Goal: Ask a question

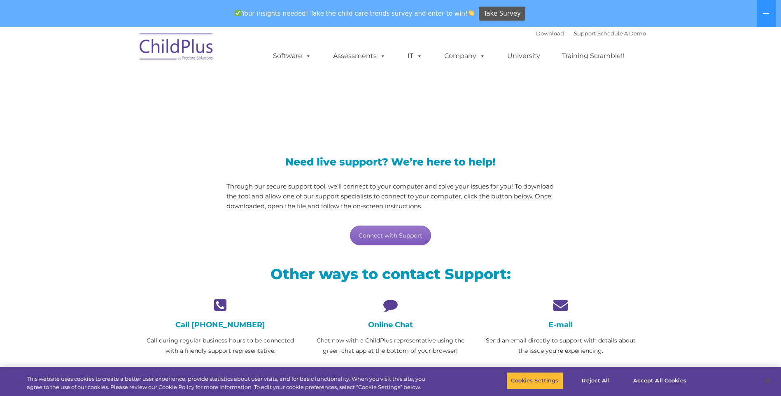
click at [387, 239] on link "Connect with Support" at bounding box center [390, 236] width 81 height 20
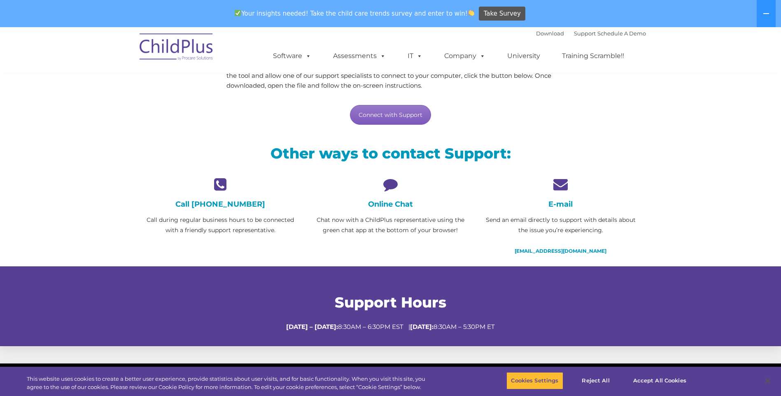
scroll to position [123, 0]
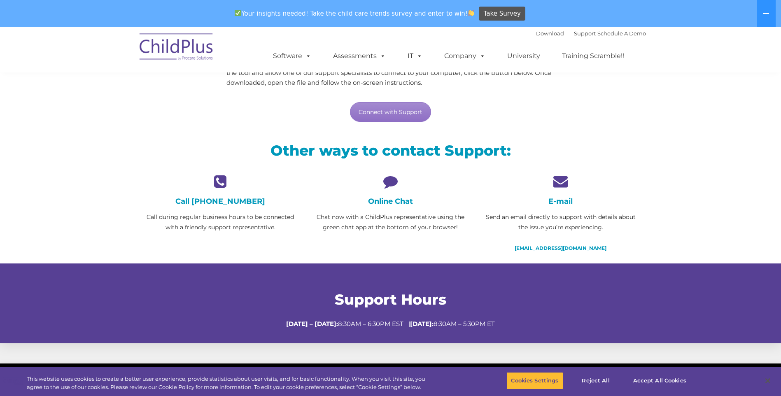
click at [388, 181] on icon at bounding box center [391, 181] width 158 height 14
click at [652, 381] on button "Accept All Cookies" at bounding box center [659, 380] width 62 height 17
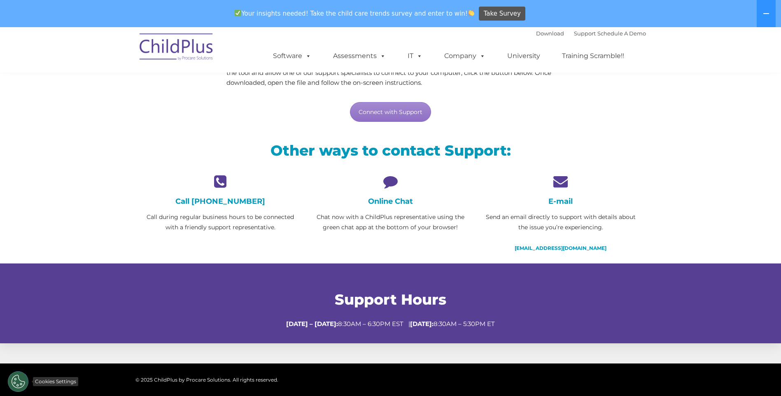
click at [15, 384] on button "Cookies Settings" at bounding box center [18, 381] width 21 height 21
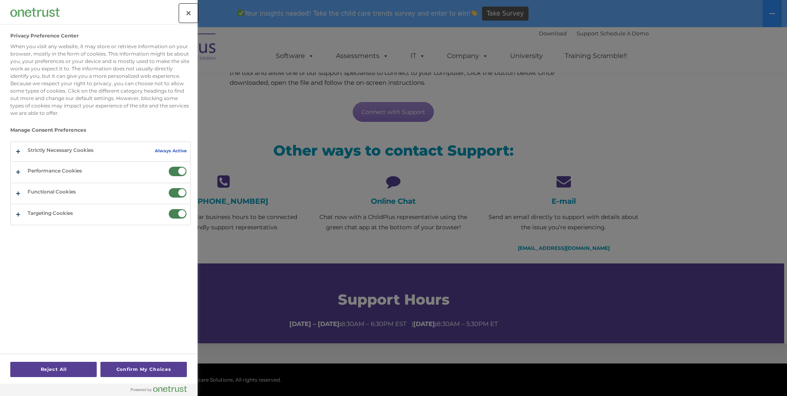
click at [193, 18] on button "Close" at bounding box center [188, 13] width 18 height 18
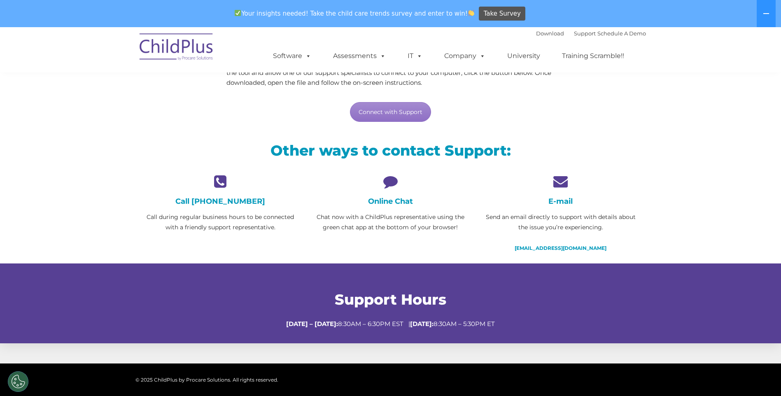
scroll to position [0, 0]
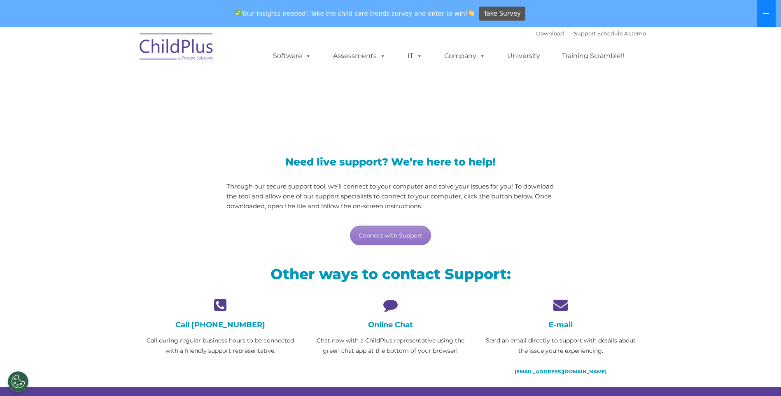
click at [768, 10] on button at bounding box center [765, 13] width 19 height 27
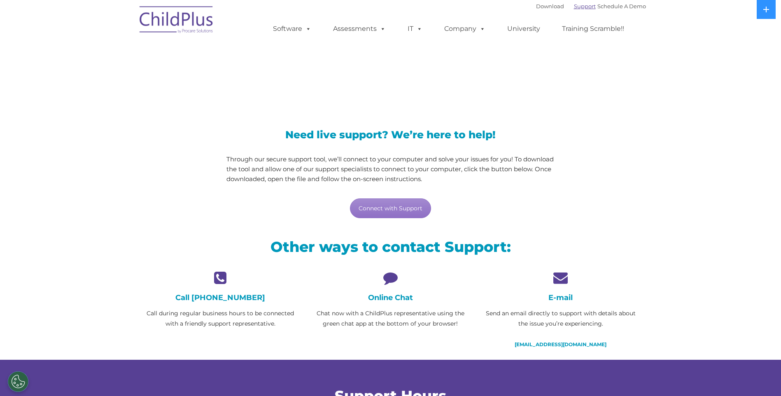
click at [574, 5] on link "Support" at bounding box center [585, 6] width 22 height 7
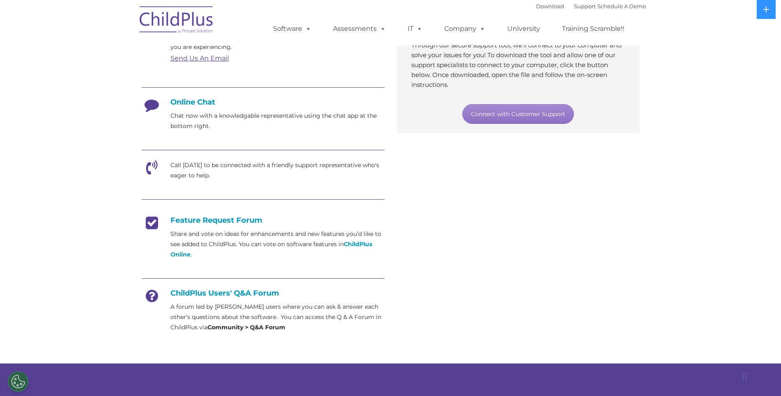
scroll to position [288, 0]
